Goal: Share content: Share content

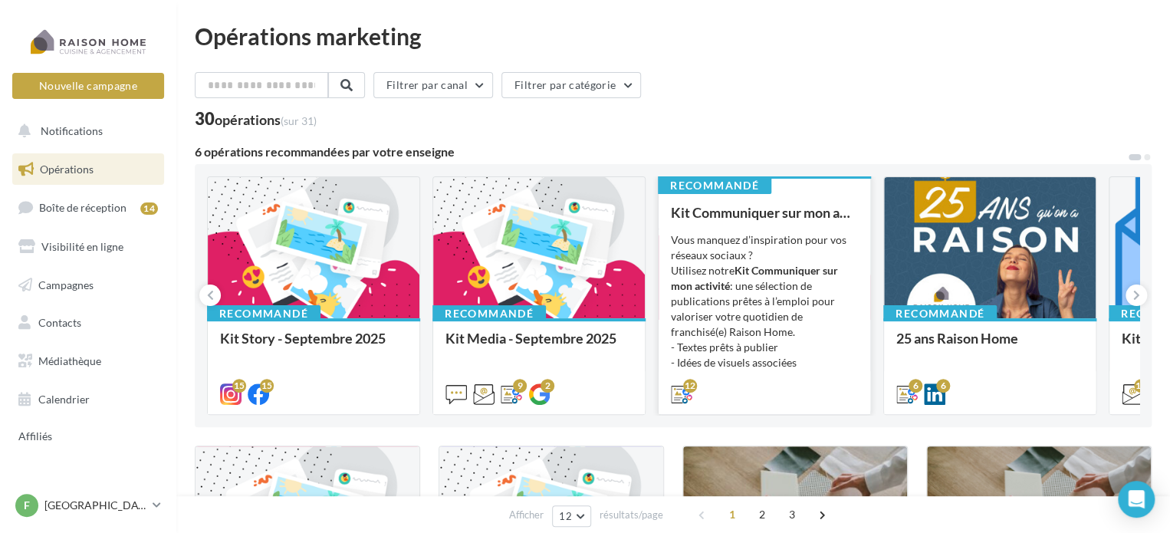
click at [776, 266] on strong "Kit Communiquer sur mon activité" at bounding box center [754, 278] width 167 height 28
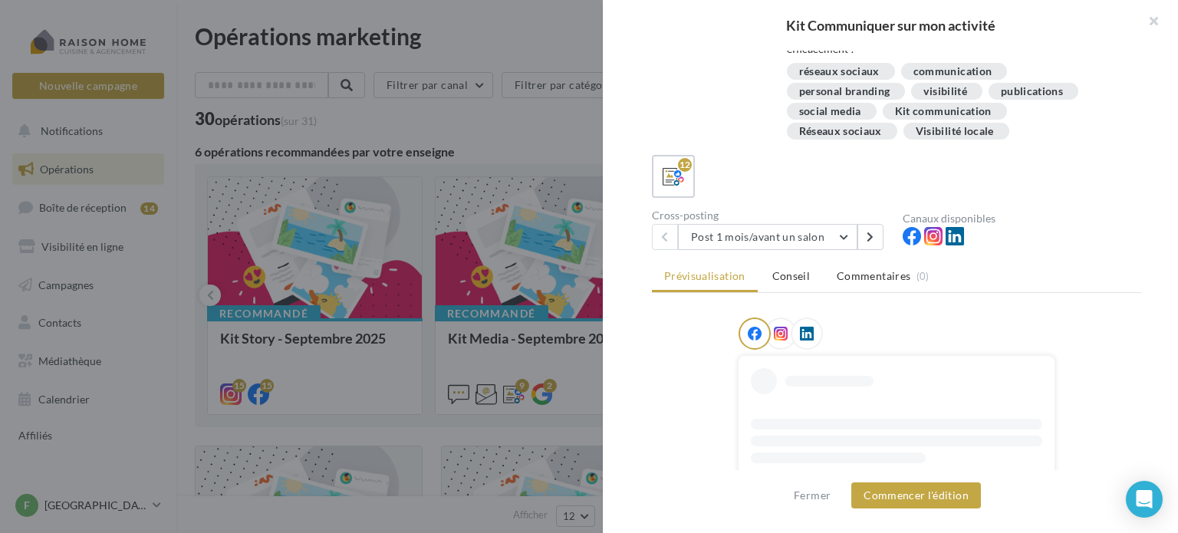
scroll to position [175, 0]
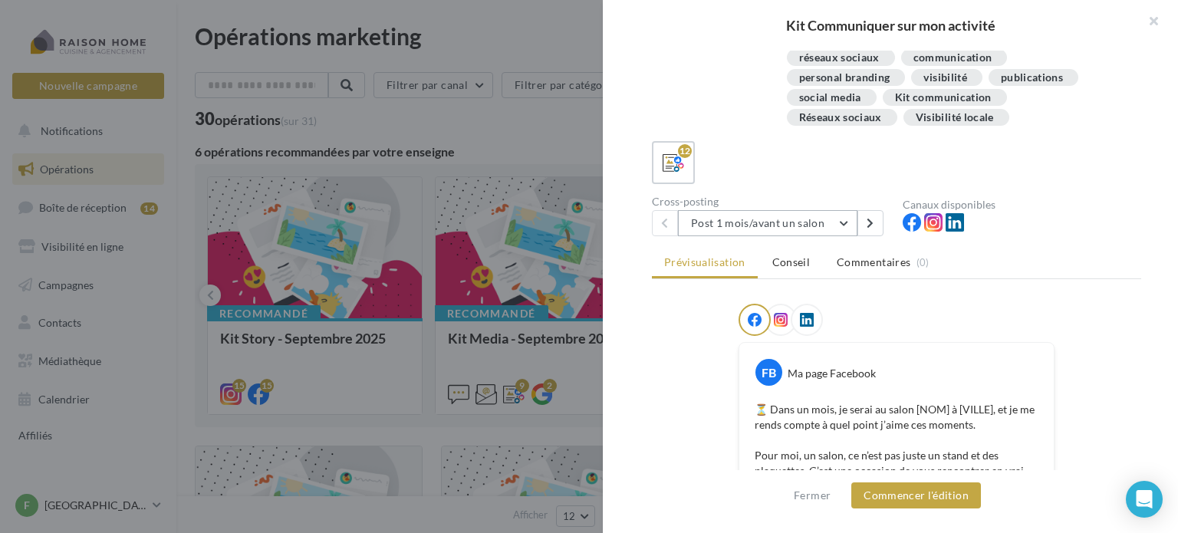
click at [836, 224] on button "Post 1 mois/avant un salon" at bounding box center [767, 223] width 179 height 26
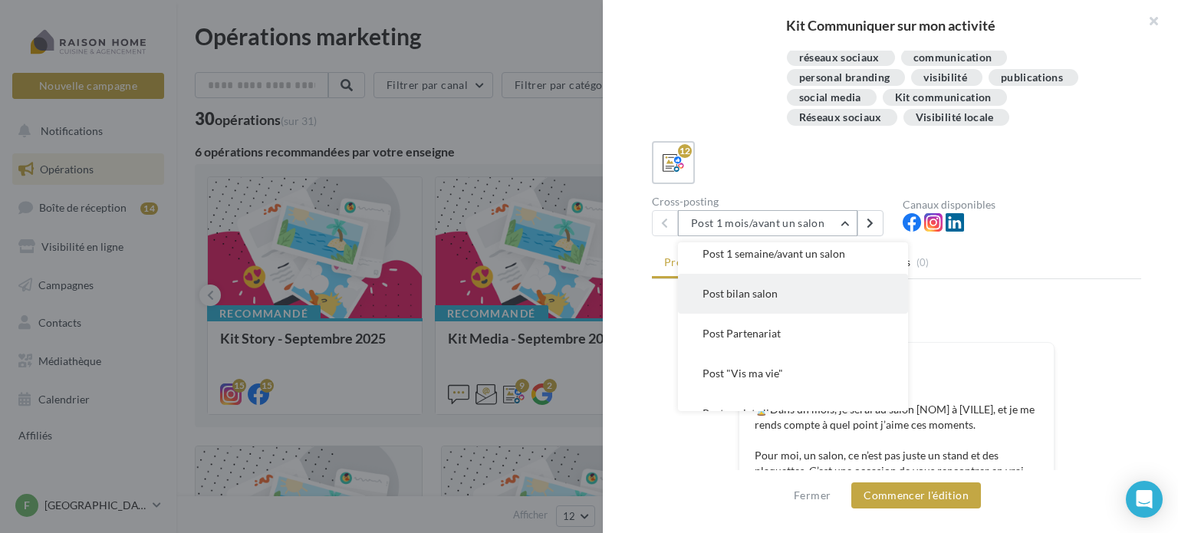
scroll to position [0, 0]
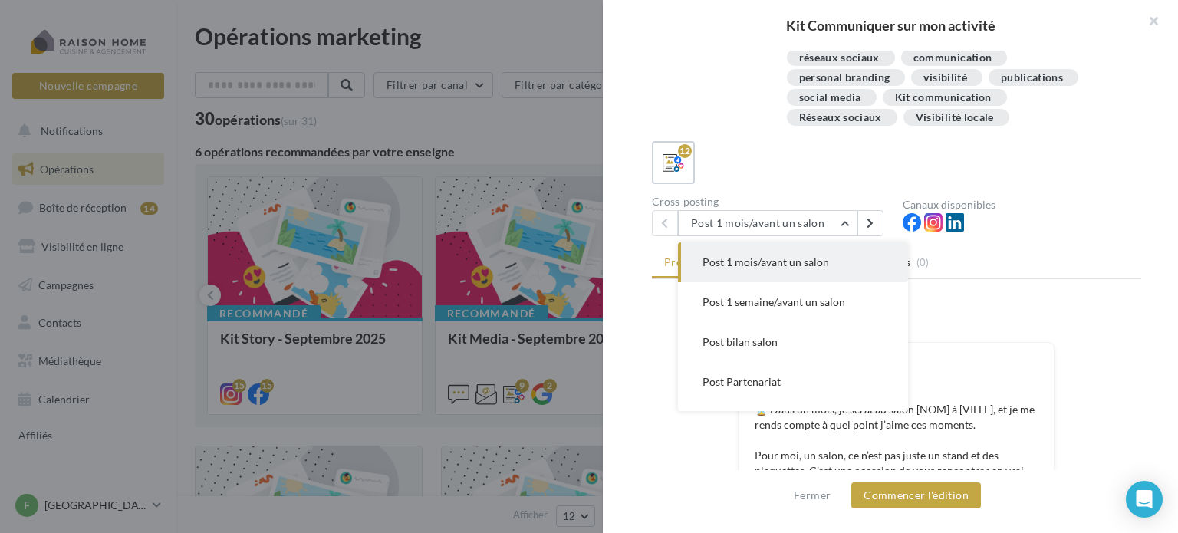
click at [1035, 273] on ul "Prévisualisation Conseil Commentaires (0)" at bounding box center [896, 263] width 489 height 31
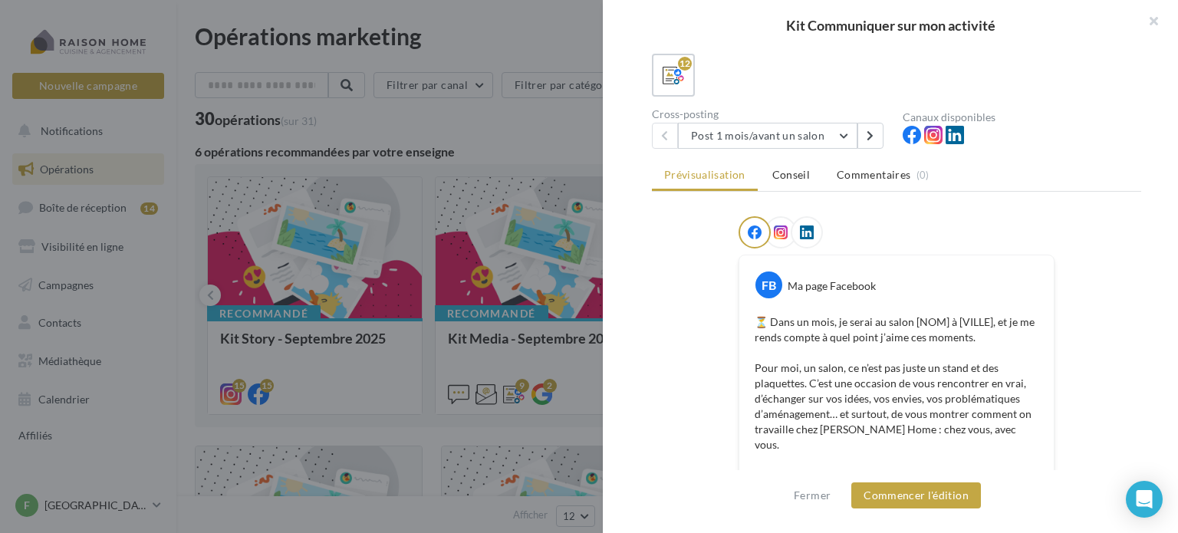
scroll to position [254, 0]
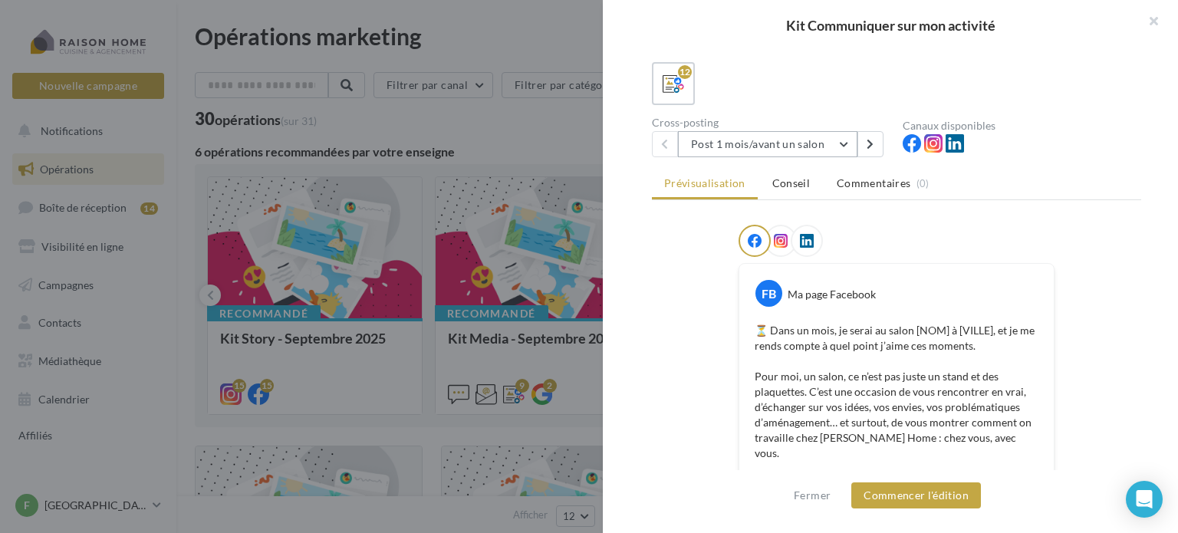
click at [788, 145] on button "Post 1 mois/avant un salon" at bounding box center [767, 144] width 179 height 26
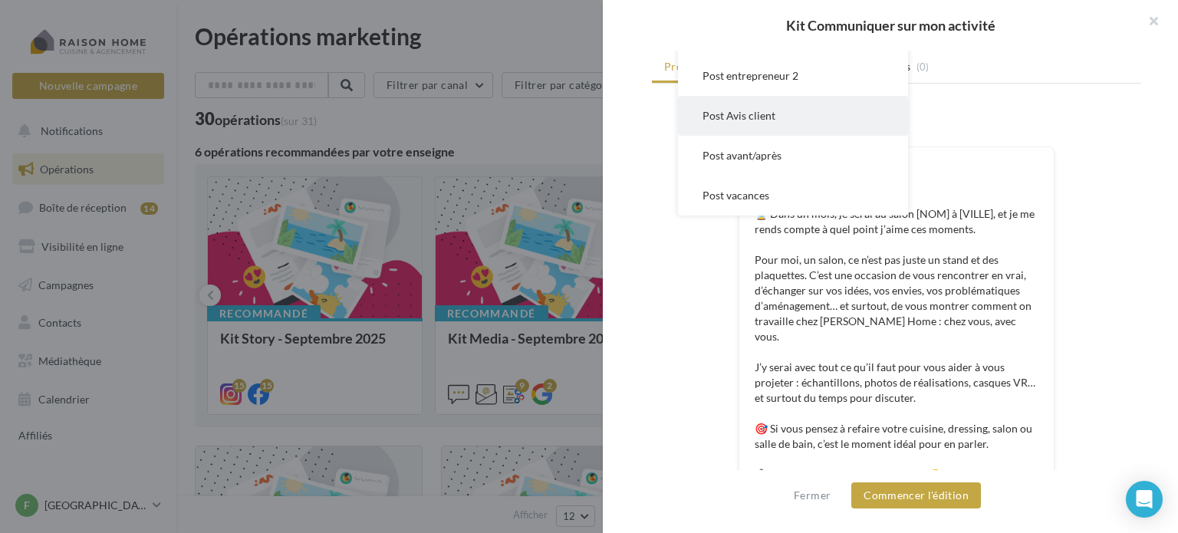
scroll to position [371, 0]
click at [680, 314] on div "FB Ma page Facebook ⏳ Dans un mois, je serai au salon [NOM] à [VILLE], et je me…" at bounding box center [896, 471] width 489 height 729
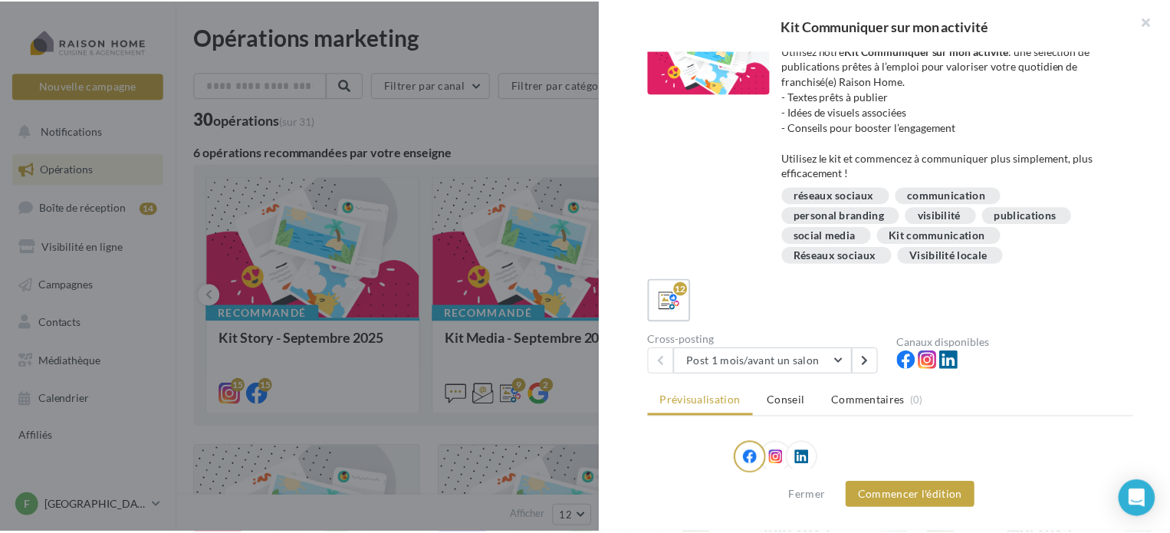
scroll to position [0, 0]
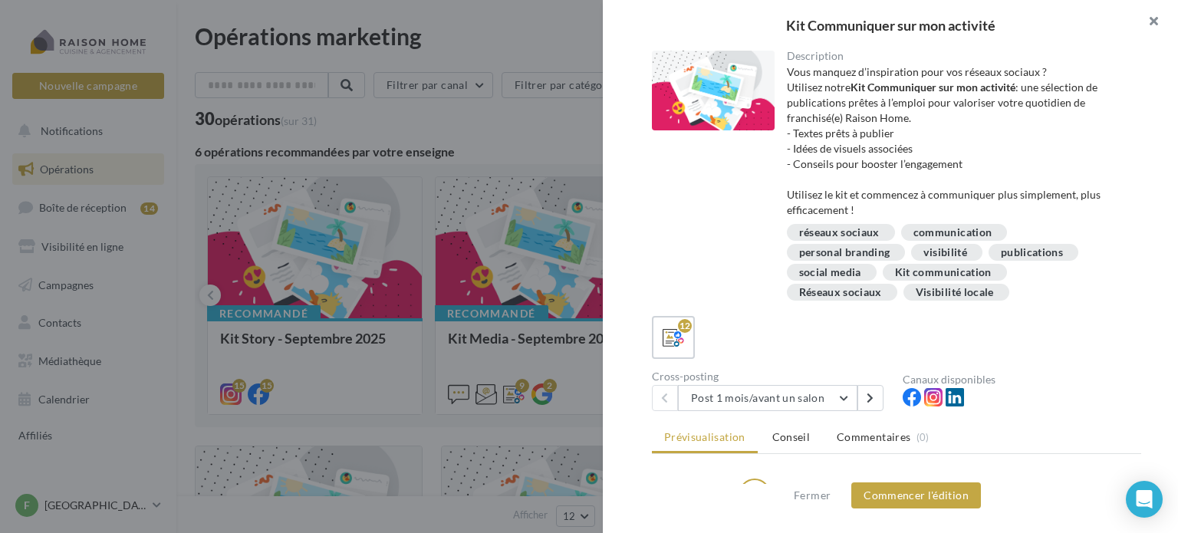
click at [1147, 18] on button "button" at bounding box center [1147, 23] width 61 height 46
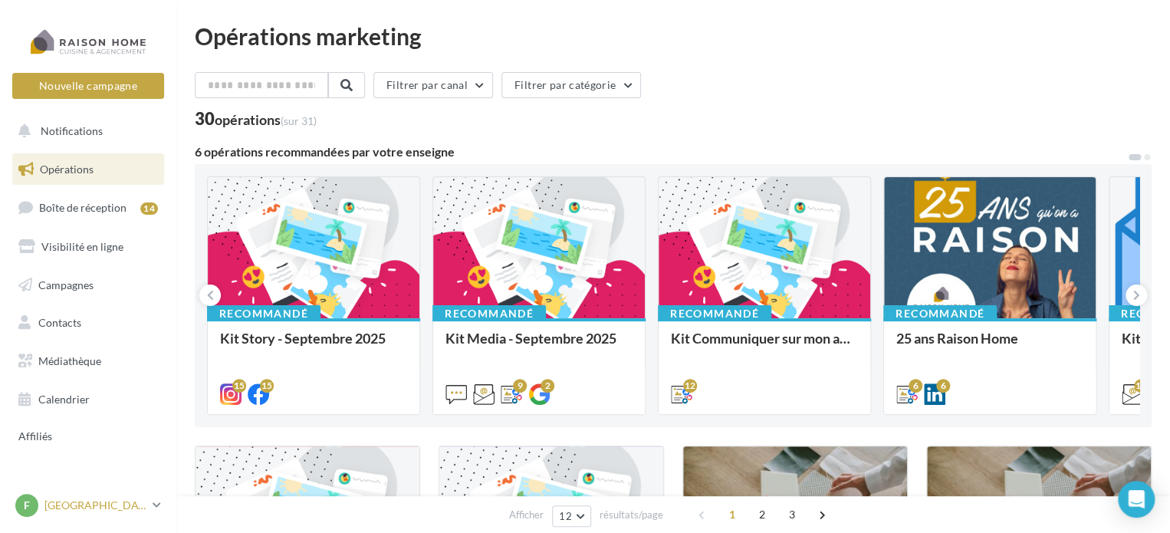
click at [54, 505] on p "[GEOGRAPHIC_DATA]" at bounding box center [95, 505] width 102 height 15
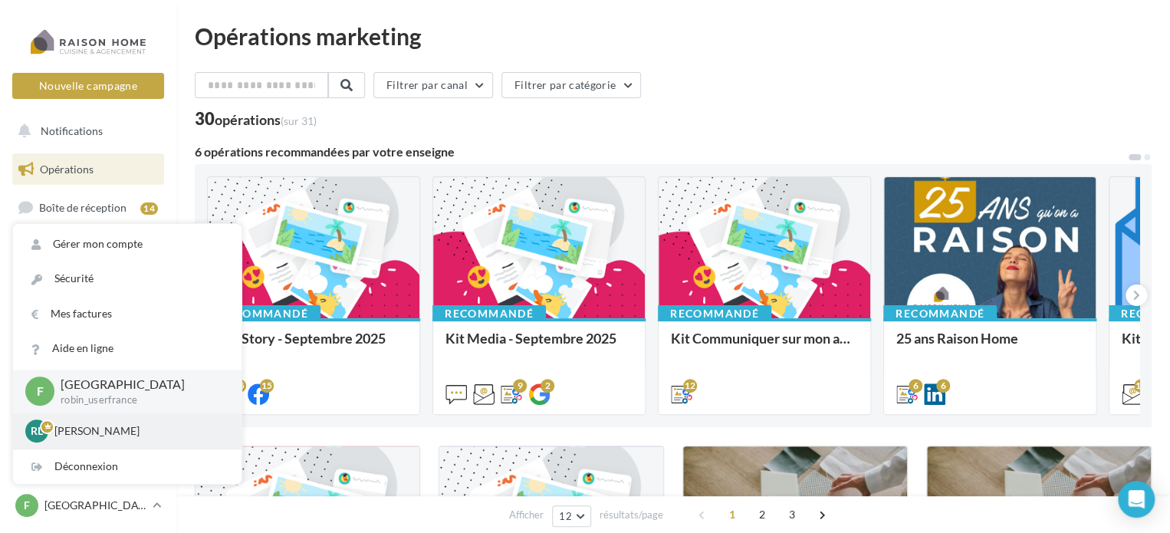
click at [74, 439] on div "RL [PERSON_NAME] LEDUDY [EMAIL_ADDRESS][DOMAIN_NAME]" at bounding box center [127, 431] width 204 height 23
